Goal: Browse casually: Explore the website without a specific task or goal

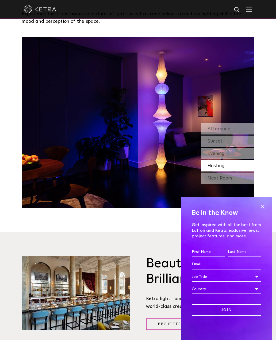
scroll to position [536, 0]
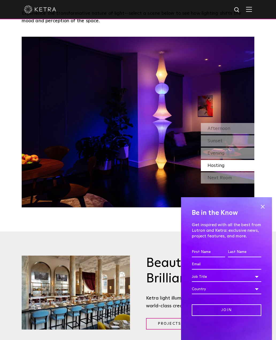
click at [232, 183] on div "Next Room" at bounding box center [228, 177] width 54 height 11
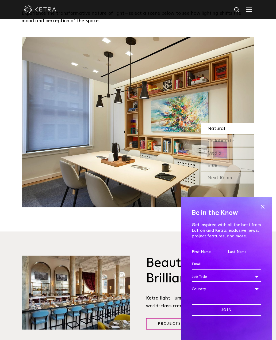
click at [244, 146] on div "Collaborate" at bounding box center [228, 140] width 54 height 11
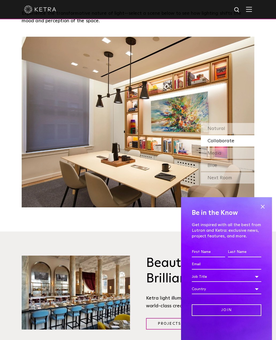
click at [247, 134] on div "Natural" at bounding box center [228, 128] width 54 height 11
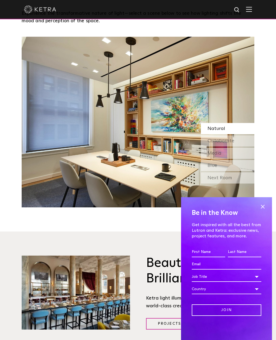
click at [241, 146] on div "Collaborate" at bounding box center [228, 140] width 54 height 11
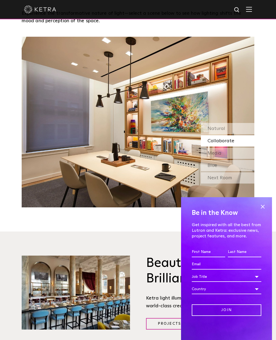
click at [237, 159] on div "Media" at bounding box center [228, 152] width 54 height 11
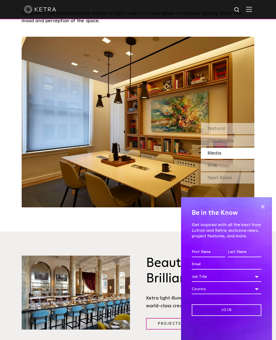
click at [232, 171] on div "Blue" at bounding box center [228, 165] width 54 height 11
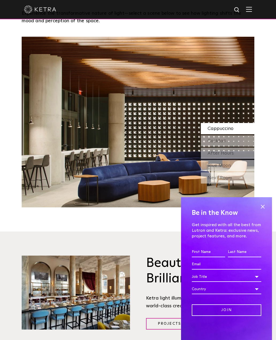
click at [230, 183] on div "Next Room" at bounding box center [228, 177] width 54 height 11
click at [241, 146] on div "Cocktail" at bounding box center [228, 140] width 54 height 11
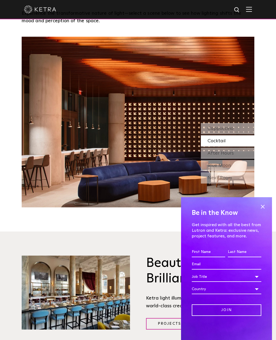
click at [241, 134] on div "Cappuccino" at bounding box center [228, 128] width 54 height 11
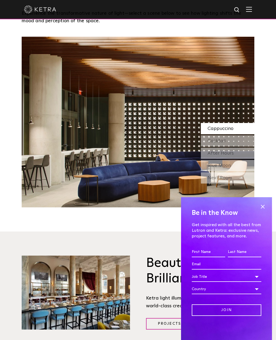
click at [238, 146] on div "Cocktail" at bounding box center [228, 140] width 54 height 11
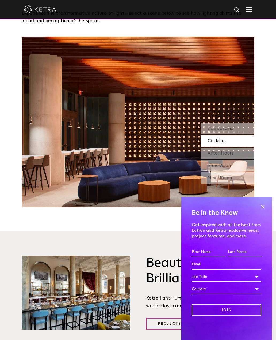
click at [232, 155] on span "After Hours" at bounding box center [221, 153] width 26 height 5
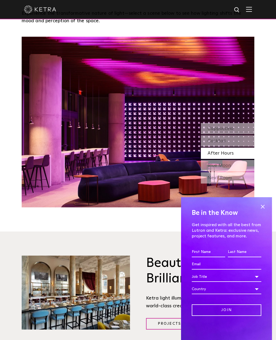
click at [225, 168] on span "Blue Moon" at bounding box center [219, 165] width 23 height 5
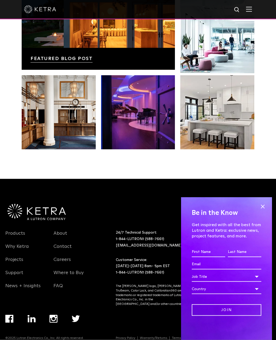
scroll to position [1024, 0]
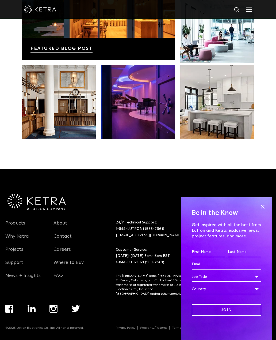
click at [52, 312] on img "Navigation Menu" at bounding box center [53, 308] width 8 height 8
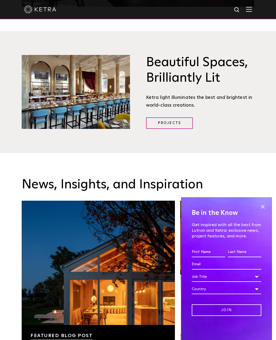
scroll to position [735, 0]
